Goal: Check status: Check status

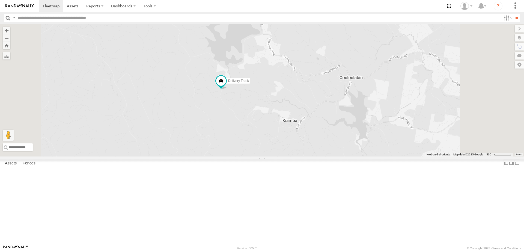
drag, startPoint x: 327, startPoint y: 120, endPoint x: 323, endPoint y: 143, distance: 23.5
click at [323, 143] on div "Delivery Truck cruise Small Truck" at bounding box center [262, 90] width 524 height 132
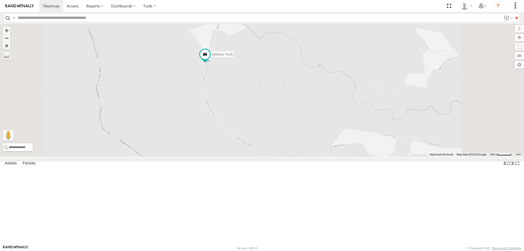
drag, startPoint x: 310, startPoint y: 174, endPoint x: 306, endPoint y: 160, distance: 14.3
click at [306, 156] on div "Delivery Truck cruise Small Truck" at bounding box center [262, 90] width 524 height 132
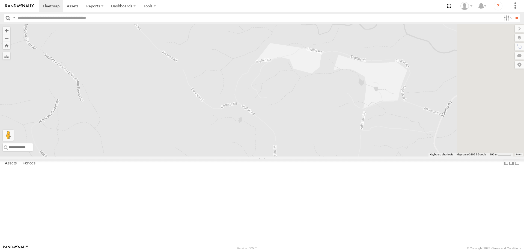
drag, startPoint x: 321, startPoint y: 171, endPoint x: 236, endPoint y: 66, distance: 134.6
click at [236, 66] on div "Delivery Truck cruise Small Truck" at bounding box center [262, 90] width 524 height 132
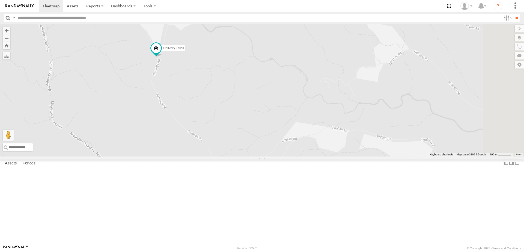
drag, startPoint x: 243, startPoint y: 78, endPoint x: 269, endPoint y: 158, distance: 83.7
click at [269, 156] on div "Delivery Truck cruise Small Truck" at bounding box center [262, 90] width 524 height 132
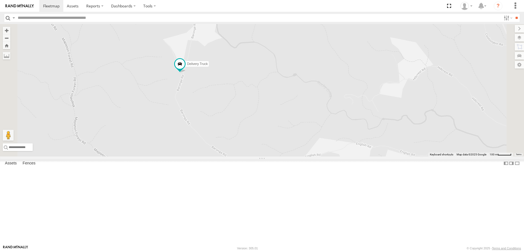
drag, startPoint x: 235, startPoint y: 114, endPoint x: 261, endPoint y: 131, distance: 30.8
click at [261, 131] on div "Delivery Truck cruise Small Truck" at bounding box center [262, 90] width 524 height 132
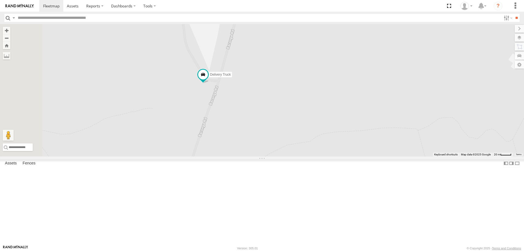
drag, startPoint x: 258, startPoint y: 151, endPoint x: 280, endPoint y: 217, distance: 69.8
click at [280, 156] on div "Delivery Truck cruise Small Truck" at bounding box center [262, 90] width 524 height 132
drag, startPoint x: 258, startPoint y: 155, endPoint x: 232, endPoint y: 90, distance: 70.4
click at [232, 90] on div "Delivery Truck cruise Small Truck" at bounding box center [262, 90] width 524 height 132
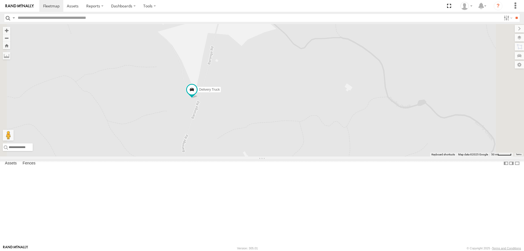
drag, startPoint x: 231, startPoint y: 132, endPoint x: 253, endPoint y: 161, distance: 36.7
click at [253, 156] on div "Delivery Truck cruise Small Truck" at bounding box center [262, 90] width 524 height 132
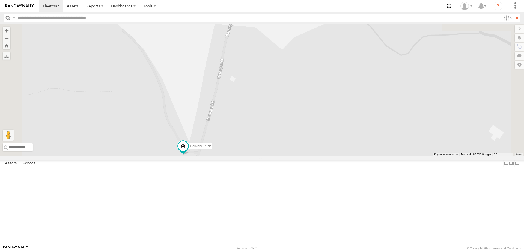
drag, startPoint x: 265, startPoint y: 160, endPoint x: 231, endPoint y: 177, distance: 38.2
click at [231, 156] on div "Delivery Truck cruise Small Truck" at bounding box center [262, 90] width 524 height 132
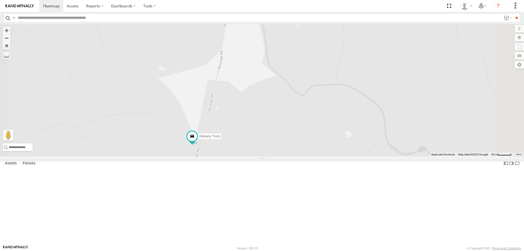
drag, startPoint x: 282, startPoint y: 130, endPoint x: 276, endPoint y: 153, distance: 23.4
click at [276, 153] on div "Delivery Truck cruise Small Truck" at bounding box center [262, 90] width 524 height 132
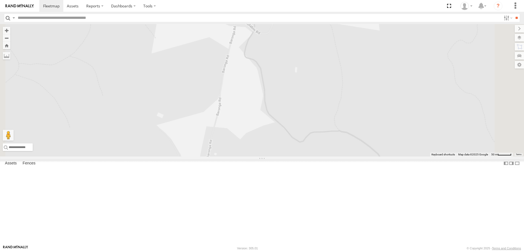
drag, startPoint x: 288, startPoint y: 154, endPoint x: 286, endPoint y: 178, distance: 23.5
click at [286, 156] on div "Delivery Truck cruise Small Truck" at bounding box center [262, 90] width 524 height 132
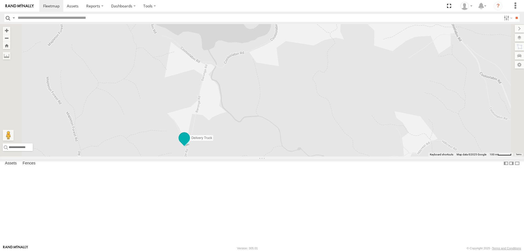
click at [189, 143] on span at bounding box center [184, 138] width 10 height 10
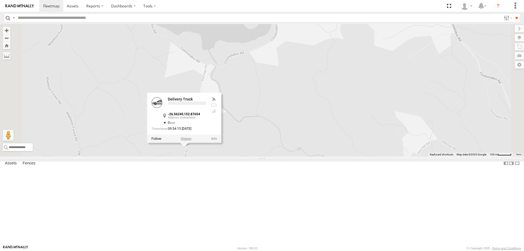
click at [192, 140] on label at bounding box center [186, 138] width 11 height 4
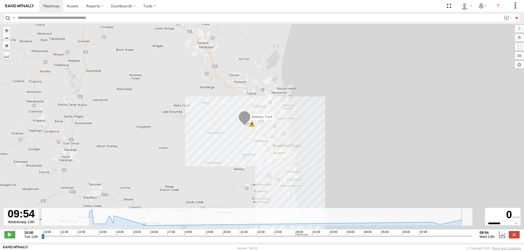
drag, startPoint x: 443, startPoint y: 237, endPoint x: 474, endPoint y: 237, distance: 30.3
type input "**********"
click at [472, 237] on input "range" at bounding box center [256, 235] width 431 height 5
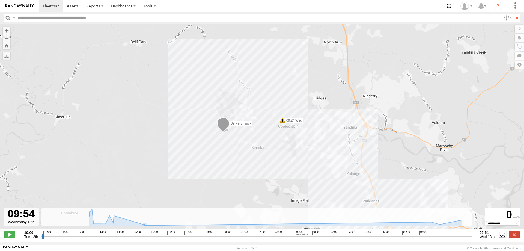
drag, startPoint x: 253, startPoint y: 130, endPoint x: 224, endPoint y: 153, distance: 36.7
click at [224, 153] on div "Delivery Truck 10:23 Tue 12:27 Tue 15:32 Tue 07:08 Wed 09:24 Wed" at bounding box center [262, 129] width 524 height 211
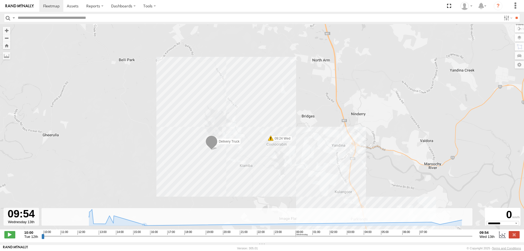
drag, startPoint x: 257, startPoint y: 142, endPoint x: 246, endPoint y: 159, distance: 20.3
click at [246, 159] on div "Delivery Truck 10:23 Tue 12:27 Tue 15:32 Tue 07:08 Wed 09:24 Wed" at bounding box center [262, 129] width 524 height 211
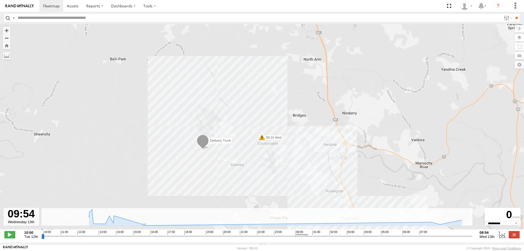
drag, startPoint x: 258, startPoint y: 114, endPoint x: 249, endPoint y: 113, distance: 9.3
click at [249, 113] on div "Delivery Truck 10:23 Tue 12:27 Tue 15:32 Tue 07:08 Wed 09:24 Wed" at bounding box center [262, 129] width 524 height 211
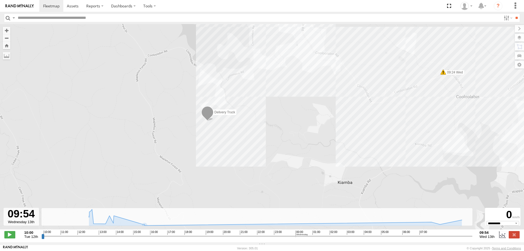
drag, startPoint x: 218, startPoint y: 137, endPoint x: 209, endPoint y: 145, distance: 11.6
click at [209, 145] on div "Delivery Truck 10:23 Tue 12:27 Tue 15:32 Tue 07:08 Wed 09:24 Wed" at bounding box center [262, 129] width 524 height 211
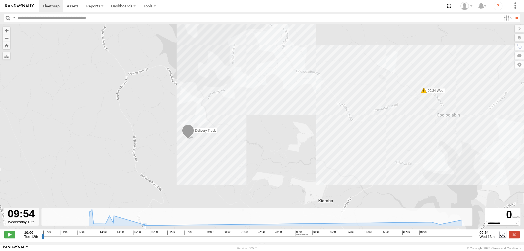
drag, startPoint x: 252, startPoint y: 128, endPoint x: 232, endPoint y: 149, distance: 29.3
click at [232, 149] on div "Delivery Truck 10:23 Tue 12:27 Tue 15:32 Tue 07:08 Wed 09:24 Wed" at bounding box center [262, 129] width 524 height 211
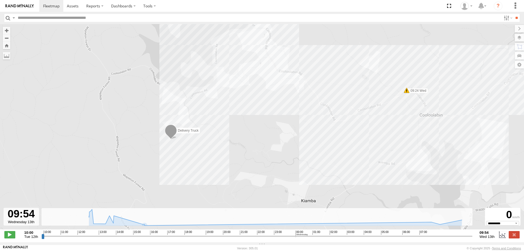
drag, startPoint x: 255, startPoint y: 152, endPoint x: 236, endPoint y: 150, distance: 19.0
click at [236, 150] on div "Delivery Truck 10:23 Tue 12:27 Tue 15:32 Tue 07:08 Wed 09:24 Wed" at bounding box center [262, 129] width 524 height 211
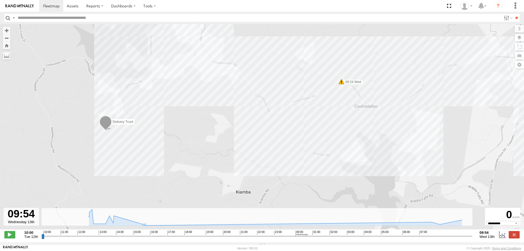
drag, startPoint x: 242, startPoint y: 154, endPoint x: 176, endPoint y: 146, distance: 66.3
click at [176, 146] on div "Delivery Truck 10:23 Tue 12:27 Tue 15:32 Tue 07:08 Wed 09:24 Wed" at bounding box center [262, 129] width 524 height 211
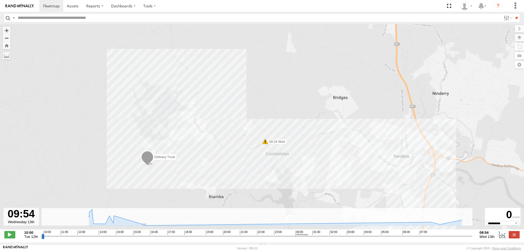
drag, startPoint x: 177, startPoint y: 146, endPoint x: 184, endPoint y: 178, distance: 32.6
click at [184, 178] on div "Delivery Truck 10:23 Tue 12:27 Tue 15:32 Tue 07:08 Wed 09:24 Wed" at bounding box center [262, 129] width 524 height 211
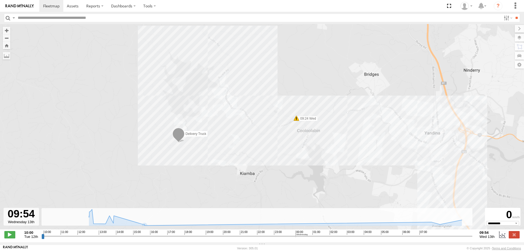
drag, startPoint x: 275, startPoint y: 81, endPoint x: 307, endPoint y: 56, distance: 41.0
click at [307, 56] on div "Delivery Truck 10:23 Tue 12:27 Tue 15:32 Tue 07:08 Wed 09:24 Wed" at bounding box center [262, 129] width 524 height 211
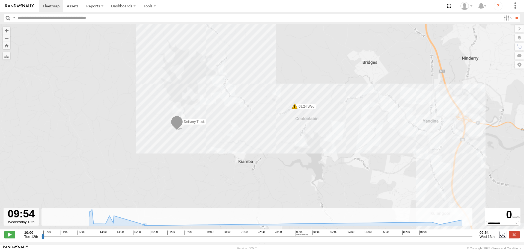
drag, startPoint x: 295, startPoint y: 160, endPoint x: 293, endPoint y: 145, distance: 15.1
click at [293, 145] on div "Delivery Truck 10:23 Tue 12:27 Tue 15:32 Tue 07:08 Wed 09:24 Wed" at bounding box center [262, 129] width 524 height 211
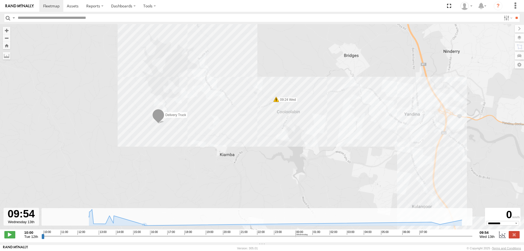
drag, startPoint x: 256, startPoint y: 148, endPoint x: 237, endPoint y: 140, distance: 21.0
click at [237, 140] on div "Delivery Truck 10:23 Tue 12:27 Tue 15:32 Tue 07:08 Wed 09:24 Wed" at bounding box center [262, 129] width 524 height 211
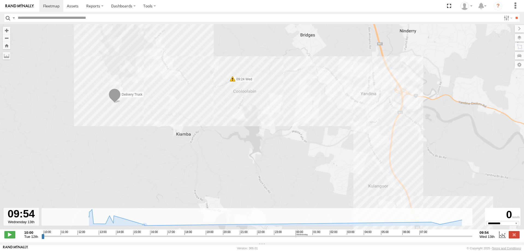
drag, startPoint x: 400, startPoint y: 149, endPoint x: 353, endPoint y: 127, distance: 51.1
click at [353, 127] on div "Delivery Truck 10:23 Tue 12:27 Tue 15:32 Tue 07:08 Wed 09:24 Wed" at bounding box center [262, 129] width 524 height 211
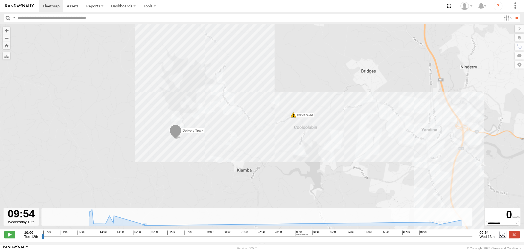
drag, startPoint x: 262, startPoint y: 125, endPoint x: 325, endPoint y: 163, distance: 73.1
click at [325, 163] on div "Delivery Truck 10:23 Tue 12:27 Tue 15:32 Tue 07:08 Wed 09:24 Wed" at bounding box center [262, 129] width 524 height 211
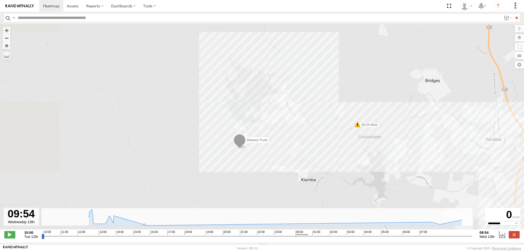
drag, startPoint x: 210, startPoint y: 132, endPoint x: 274, endPoint y: 142, distance: 64.8
click at [274, 142] on div "Delivery Truck 10:23 Tue 12:27 Tue 15:32 Tue 07:08 Wed 09:24 Wed" at bounding box center [262, 129] width 524 height 211
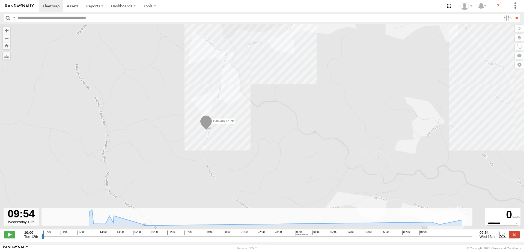
drag, startPoint x: 242, startPoint y: 153, endPoint x: 252, endPoint y: 151, distance: 10.3
click at [252, 151] on div "Delivery Truck 10:23 Tue 12:27 Tue 15:32 Tue 07:08 Wed 09:24 Wed" at bounding box center [262, 129] width 524 height 211
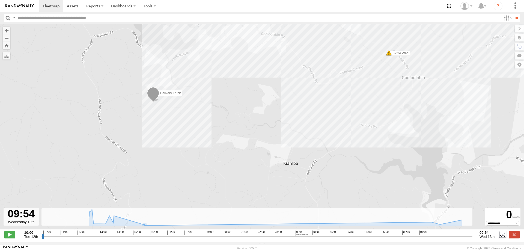
drag, startPoint x: 346, startPoint y: 135, endPoint x: 246, endPoint y: 106, distance: 103.8
click at [246, 106] on div "Delivery Truck 10:23 Tue 12:27 Tue 15:32 Tue 07:08 Wed 09:24 Wed" at bounding box center [262, 129] width 524 height 211
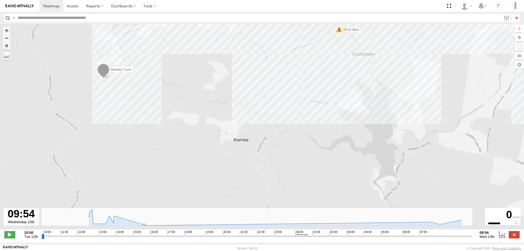
drag, startPoint x: 396, startPoint y: 139, endPoint x: 354, endPoint y: 120, distance: 46.6
click at [354, 120] on div "Delivery Truck 10:23 Tue 12:27 Tue 15:32 Tue 07:08 Wed 09:24 Wed" at bounding box center [262, 129] width 524 height 211
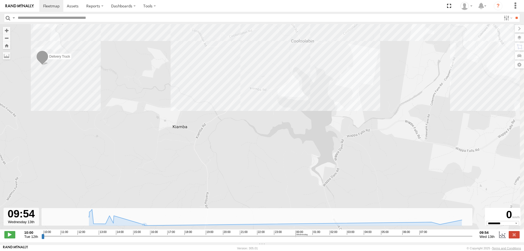
drag, startPoint x: 354, startPoint y: 136, endPoint x: 292, endPoint y: 123, distance: 63.3
click at [292, 123] on div "Delivery Truck 10:23 Tue 12:27 Tue 15:32 Tue 07:08 Wed 09:24 Wed" at bounding box center [262, 129] width 524 height 211
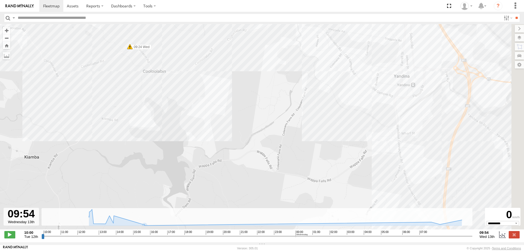
drag, startPoint x: 454, startPoint y: 96, endPoint x: 307, endPoint y: 127, distance: 149.6
click at [307, 127] on div "Delivery Truck 10:23 Tue 12:27 Tue 15:32 Tue 07:08 Wed 09:24 Wed" at bounding box center [262, 129] width 524 height 211
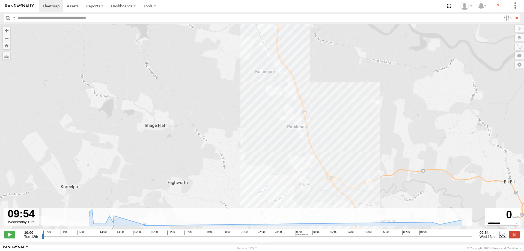
drag, startPoint x: 309, startPoint y: 143, endPoint x: 210, endPoint y: 20, distance: 157.9
click at [210, 20] on body at bounding box center [262, 125] width 524 height 251
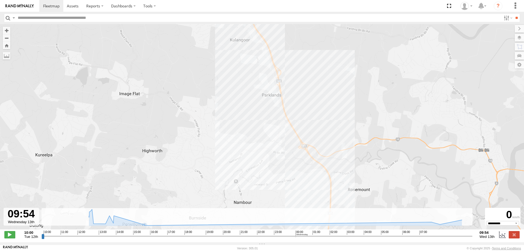
drag, startPoint x: 350, startPoint y: 140, endPoint x: 325, endPoint y: 108, distance: 41.2
click at [325, 108] on div "Delivery Truck 10:23 Tue 12:27 Tue 15:32 Tue 07:08 Wed 09:24 Wed" at bounding box center [262, 129] width 524 height 211
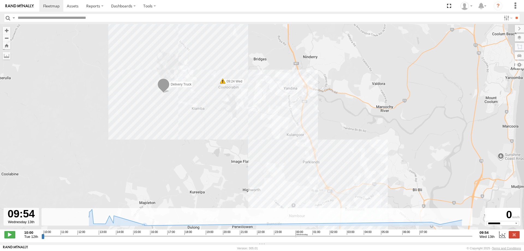
drag, startPoint x: 329, startPoint y: 116, endPoint x: 279, endPoint y: 124, distance: 51.0
click at [349, 170] on div "Delivery Truck 10:23 Tue 12:27 Tue 15:32 Tue 07:08 Wed 09:24 Wed" at bounding box center [262, 129] width 524 height 211
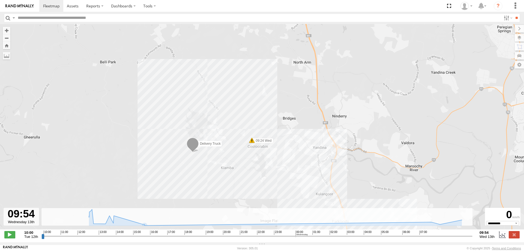
drag, startPoint x: 247, startPoint y: 115, endPoint x: 274, endPoint y: 167, distance: 59.3
click at [280, 182] on div "Delivery Truck 10:23 Tue 12:27 Tue 15:32 Tue 07:08 Wed 09:24 Wed" at bounding box center [262, 129] width 524 height 211
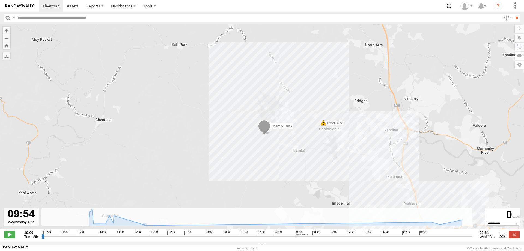
drag, startPoint x: 250, startPoint y: 92, endPoint x: 315, endPoint y: 49, distance: 77.7
click at [315, 49] on div "Delivery Truck 10:23 Tue 12:27 Tue 15:32 Tue 07:08 Wed 09:24 Wed" at bounding box center [262, 129] width 524 height 211
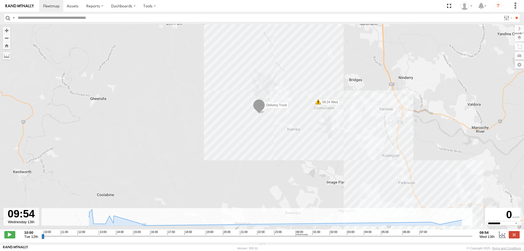
drag, startPoint x: 312, startPoint y: 170, endPoint x: 328, endPoint y: 158, distance: 20.2
click at [328, 158] on div "Delivery Truck 10:23 Tue 12:27 Tue 15:32 Tue 07:08 Wed 09:24 Wed" at bounding box center [262, 129] width 524 height 211
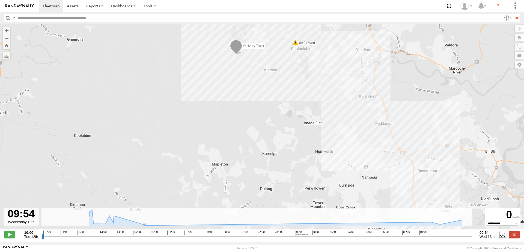
drag, startPoint x: 281, startPoint y: 156, endPoint x: 257, endPoint y: 94, distance: 66.3
click at [257, 94] on div "Delivery Truck 10:23 Tue 12:27 Tue 15:32 Tue 07:08 Wed 09:24 Wed" at bounding box center [262, 129] width 524 height 211
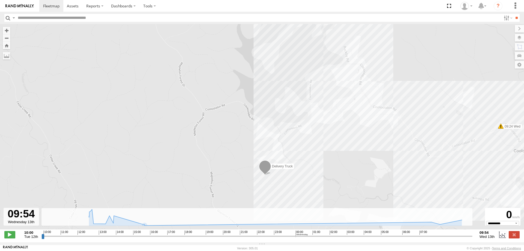
drag, startPoint x: 244, startPoint y: 72, endPoint x: 270, endPoint y: 189, distance: 119.4
click at [270, 189] on div "Delivery Truck 10:23 Tue 12:27 Tue 15:32 Tue 07:08 Wed 09:24 Wed" at bounding box center [262, 129] width 524 height 211
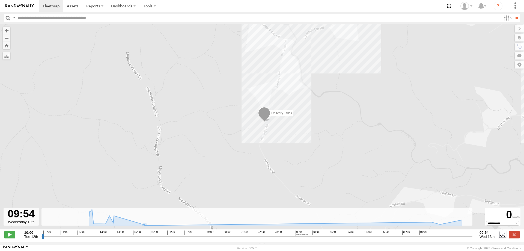
drag, startPoint x: 268, startPoint y: 171, endPoint x: 270, endPoint y: 128, distance: 43.2
click at [270, 128] on div "Delivery Truck 10:23 Tue 12:27 Tue 15:32 Tue 07:08 Wed 09:24 Wed" at bounding box center [262, 129] width 524 height 211
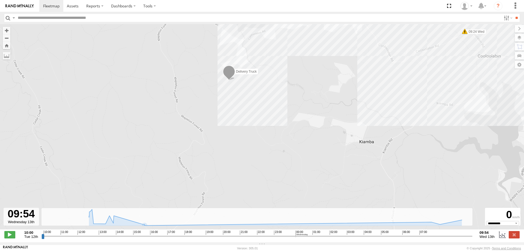
drag, startPoint x: 291, startPoint y: 157, endPoint x: 248, endPoint y: 104, distance: 67.7
click at [248, 104] on div "Delivery Truck 10:23 Tue 12:27 Tue 15:32 Tue 07:08 Wed 09:24 Wed" at bounding box center [262, 129] width 524 height 211
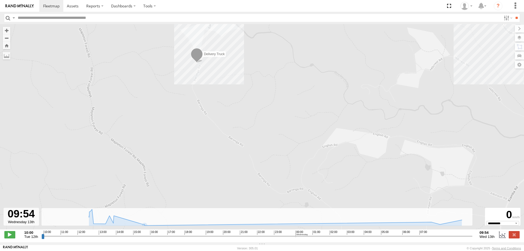
drag, startPoint x: 262, startPoint y: 110, endPoint x: 279, endPoint y: 161, distance: 53.5
click at [279, 161] on div "Delivery Truck 10:23 Tue 12:27 Tue 15:32 Tue 07:08 Wed 09:24 Wed" at bounding box center [262, 129] width 524 height 211
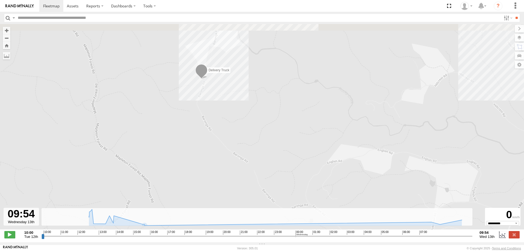
drag, startPoint x: 262, startPoint y: 92, endPoint x: 285, endPoint y: 158, distance: 70.1
click at [285, 158] on div "Delivery Truck 10:23 Tue 12:27 Tue 15:32 Tue 07:08 Wed 09:24 Wed" at bounding box center [262, 129] width 524 height 211
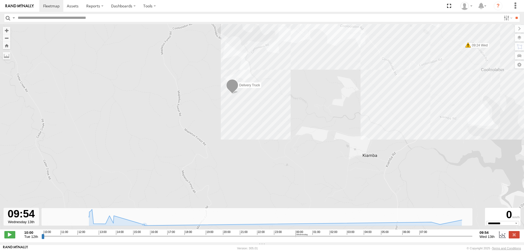
drag, startPoint x: 289, startPoint y: 154, endPoint x: 268, endPoint y: 105, distance: 52.8
click at [268, 105] on div "Delivery Truck 10:23 Tue 12:27 Tue 15:32 Tue 07:08 Wed 09:24 Wed" at bounding box center [262, 129] width 524 height 211
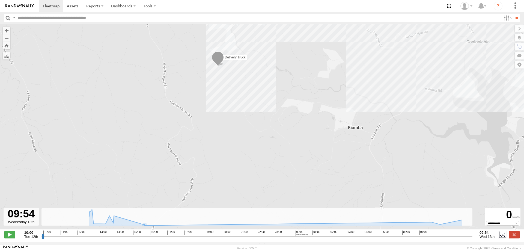
drag, startPoint x: 289, startPoint y: 136, endPoint x: 274, endPoint y: 106, distance: 33.2
click at [274, 106] on div "Delivery Truck 10:23 Tue 12:27 Tue 15:32 Tue 07:08 Wed 09:24 Wed" at bounding box center [262, 129] width 524 height 211
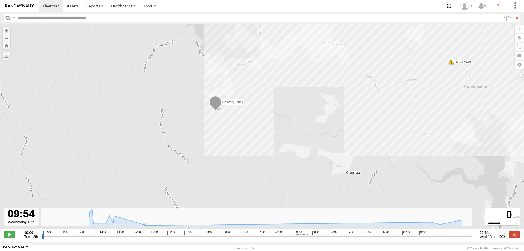
drag, startPoint x: 274, startPoint y: 106, endPoint x: 266, endPoint y: 178, distance: 72.2
click at [266, 178] on div "Delivery Truck 10:23 Tue 12:27 Tue 15:32 Tue 07:08 Wed 09:24 Wed" at bounding box center [262, 129] width 524 height 211
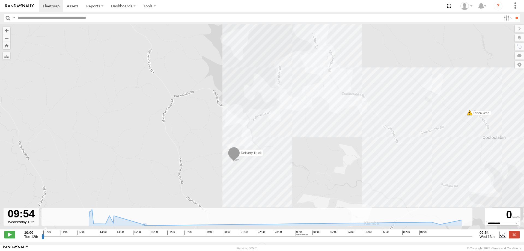
click at [296, 148] on div "Delivery Truck 10:23 Tue 12:27 Tue 15:32 Tue 07:08 Wed 09:24 Wed" at bounding box center [262, 129] width 524 height 211
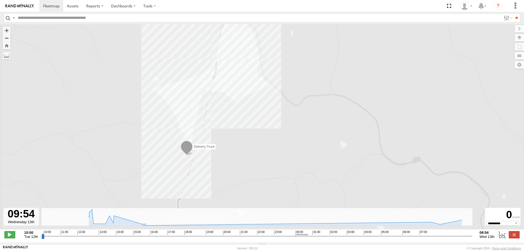
drag, startPoint x: 217, startPoint y: 170, endPoint x: 221, endPoint y: 162, distance: 9.3
click at [221, 162] on div "Delivery Truck 10:23 Tue 12:27 Tue 15:32 Tue 07:08 Wed 09:24 Wed" at bounding box center [262, 129] width 524 height 211
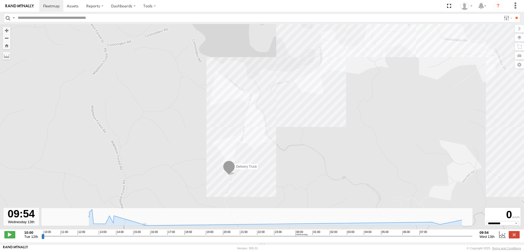
drag, startPoint x: 243, startPoint y: 164, endPoint x: 269, endPoint y: 182, distance: 32.0
click at [269, 182] on div "Delivery Truck 10:23 Tue 12:27 Tue 15:32 Tue 07:08 Wed 09:24 Wed" at bounding box center [262, 129] width 524 height 211
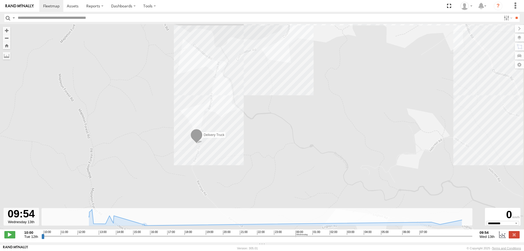
drag, startPoint x: 279, startPoint y: 139, endPoint x: 222, endPoint y: 83, distance: 79.9
click at [224, 83] on div "Delivery Truck 10:23 Tue 12:27 Tue 15:32 Tue 07:08 Wed 09:24 Wed" at bounding box center [262, 129] width 524 height 211
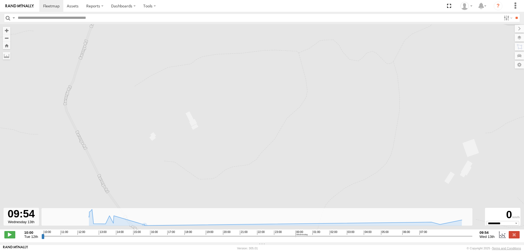
drag, startPoint x: 239, startPoint y: 138, endPoint x: 219, endPoint y: 62, distance: 79.1
click at [219, 62] on div "Delivery Truck 10:23 Tue 12:27 Tue 15:32 Tue 07:08 Wed 09:24 Wed" at bounding box center [262, 129] width 524 height 211
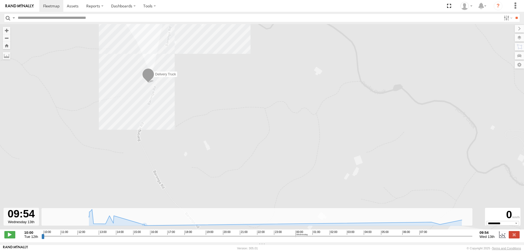
drag, startPoint x: 221, startPoint y: 80, endPoint x: 224, endPoint y: 136, distance: 56.3
click at [224, 136] on div "Delivery Truck 10:23 Tue 12:27 Tue 15:32 Tue 07:08 Wed 09:24 Wed" at bounding box center [262, 129] width 524 height 211
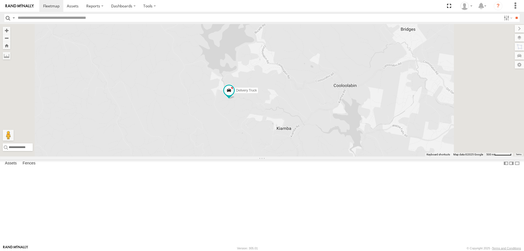
drag, startPoint x: 322, startPoint y: 145, endPoint x: 309, endPoint y: 100, distance: 46.6
click at [309, 100] on div "Delivery Truck cruise Small Truck" at bounding box center [262, 90] width 524 height 132
